Goal: Task Accomplishment & Management: Manage account settings

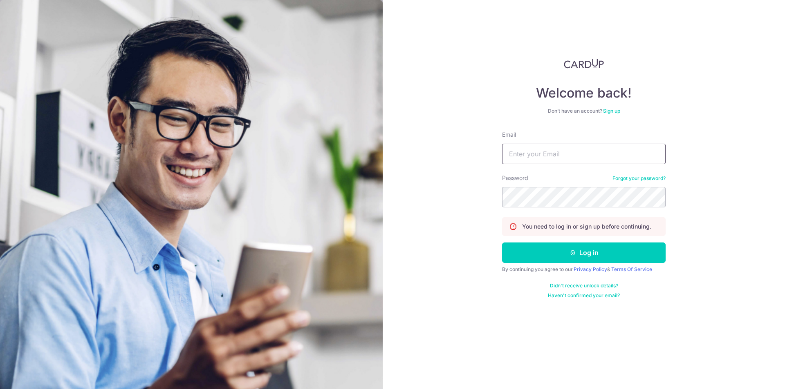
click at [597, 155] on input "Email" at bounding box center [583, 154] width 163 height 20
type input "[EMAIL_ADDRESS][DOMAIN_NAME]"
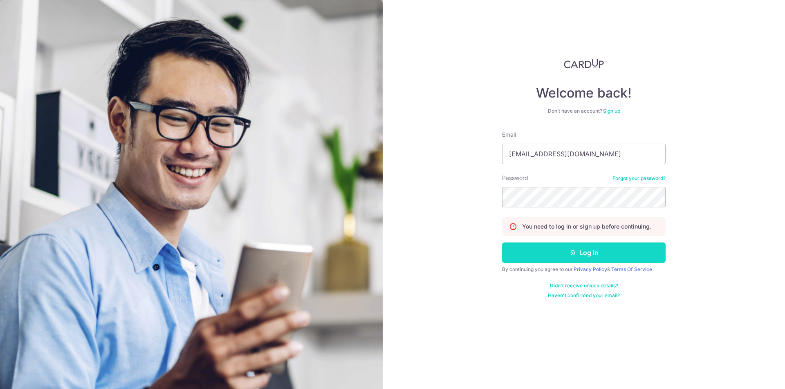
click at [541, 248] on button "Log in" at bounding box center [583, 253] width 163 height 20
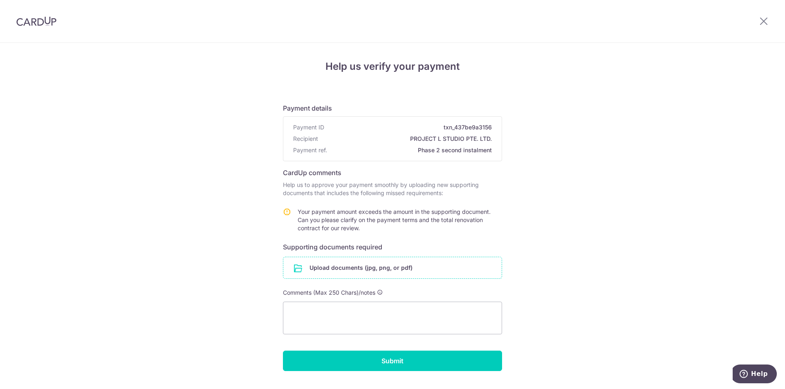
click at [327, 268] on input "file" at bounding box center [392, 267] width 218 height 21
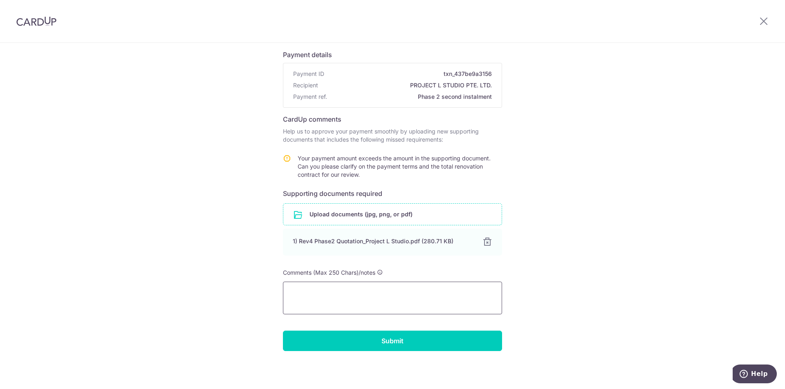
scroll to position [54, 0]
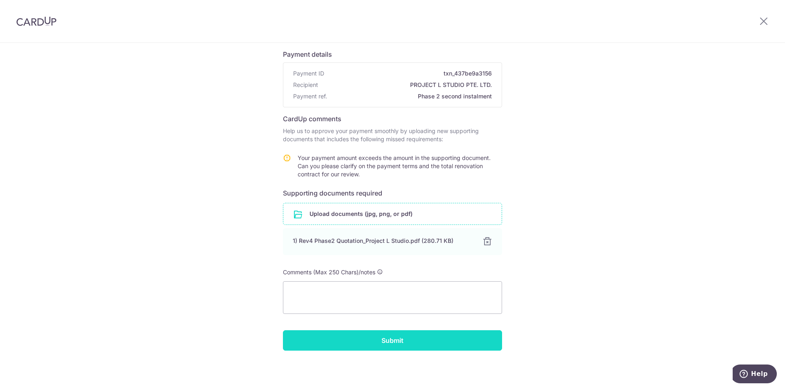
click at [398, 346] on input "Submit" at bounding box center [392, 341] width 219 height 20
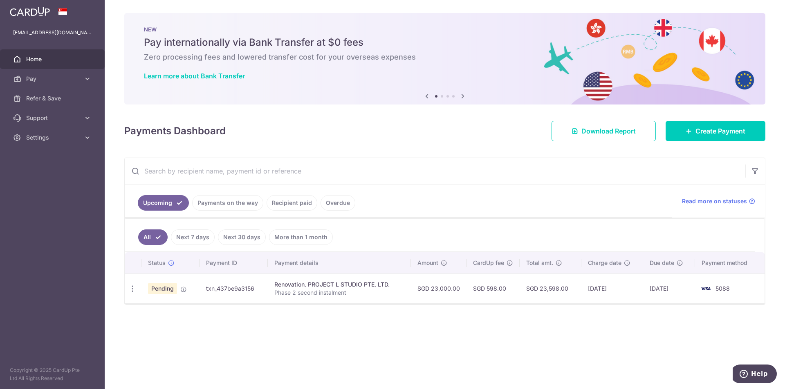
drag, startPoint x: 354, startPoint y: 343, endPoint x: 534, endPoint y: 346, distance: 179.8
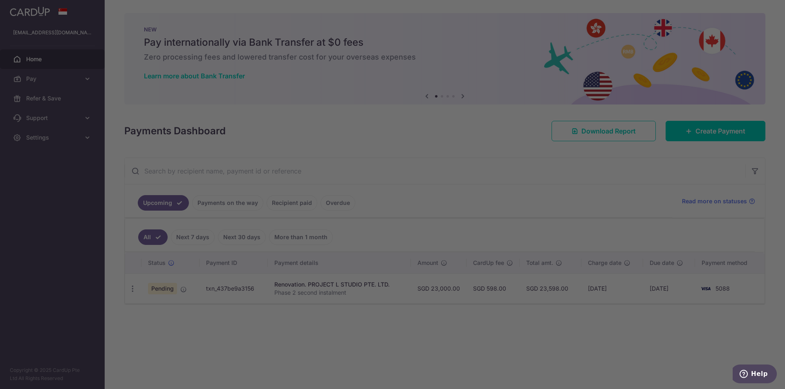
click at [240, 331] on div at bounding box center [396, 197] width 792 height 394
click at [187, 294] on div at bounding box center [396, 197] width 792 height 394
click at [186, 290] on div at bounding box center [396, 197] width 792 height 394
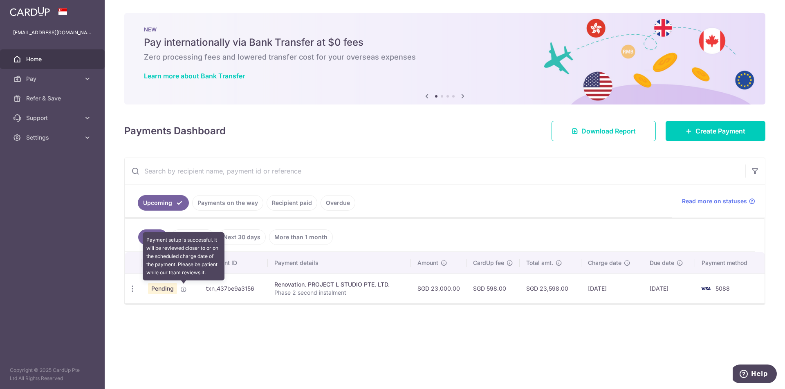
click at [181, 290] on icon at bounding box center [183, 289] width 7 height 7
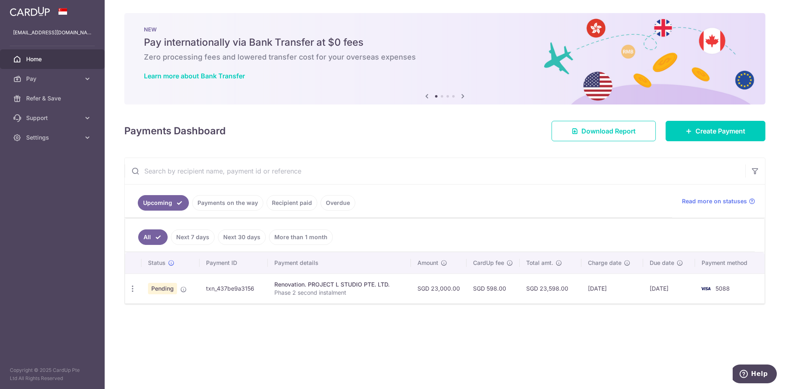
click at [282, 285] on div "Renovation. PROJECT L STUDIO PTE. LTD." at bounding box center [339, 285] width 130 height 8
drag, startPoint x: 367, startPoint y: 286, endPoint x: 779, endPoint y: 293, distance: 412.4
click at [783, 293] on div "× Pause Schedule Pause all future payments in this series Pause just this one p…" at bounding box center [445, 194] width 680 height 389
click at [345, 336] on div "× Pause Schedule Pause all future payments in this series Pause just this one p…" at bounding box center [445, 194] width 680 height 389
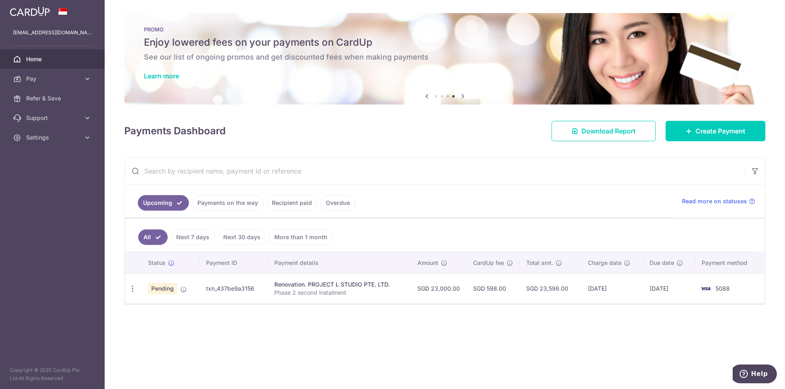
click at [220, 196] on link "Payments on the way" at bounding box center [227, 203] width 71 height 16
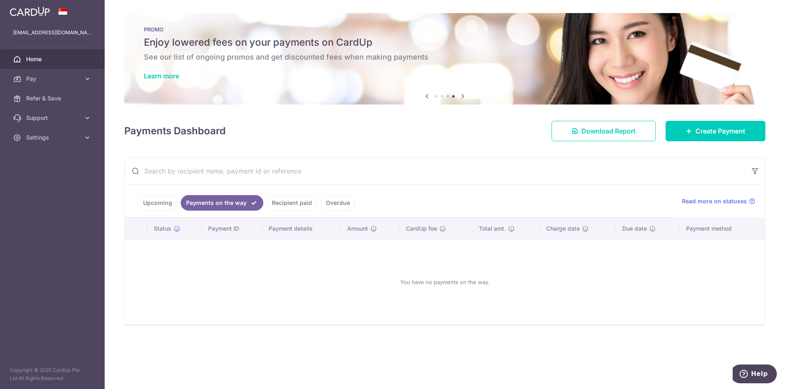
click at [298, 200] on link "Recipient paid" at bounding box center [291, 203] width 51 height 16
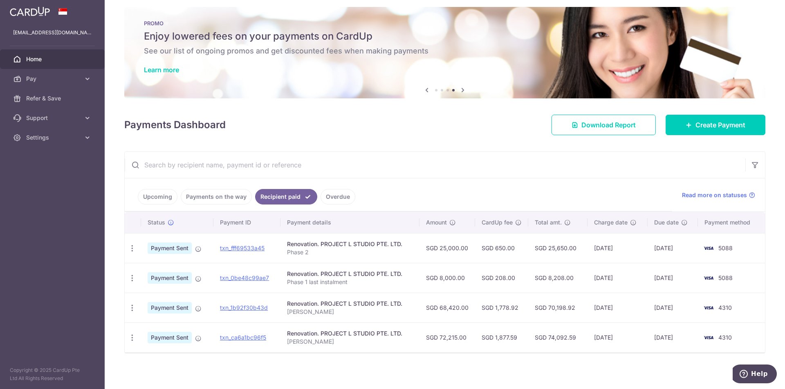
scroll to position [9, 0]
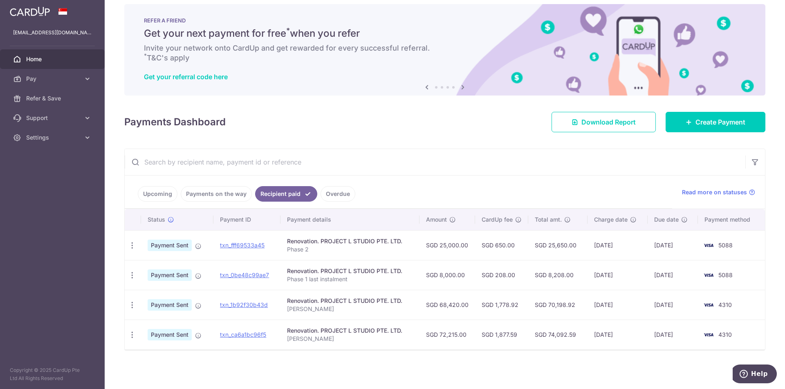
click at [333, 189] on link "Overdue" at bounding box center [337, 194] width 35 height 16
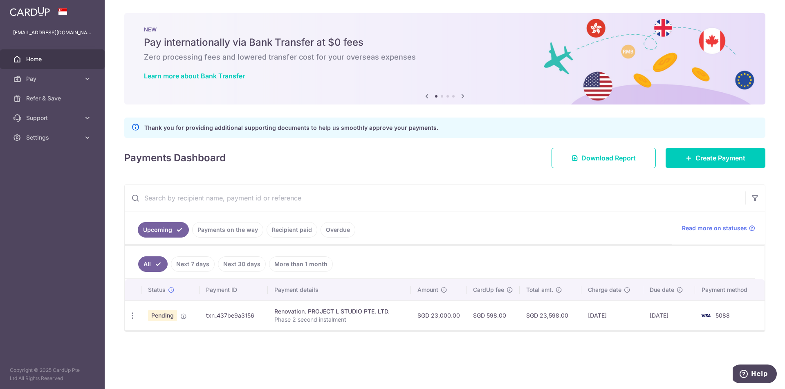
drag, startPoint x: 333, startPoint y: 342, endPoint x: 467, endPoint y: 340, distance: 133.6
click at [608, 154] on span "Download Report" at bounding box center [608, 158] width 54 height 10
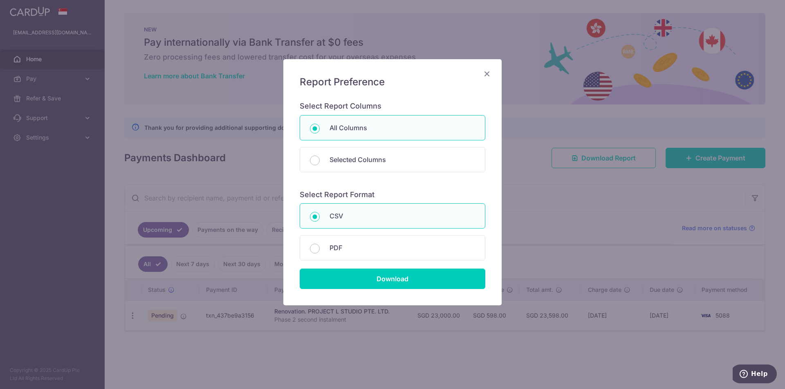
click at [490, 71] on icon "Close" at bounding box center [487, 74] width 10 height 10
